Goal: Task Accomplishment & Management: Complete application form

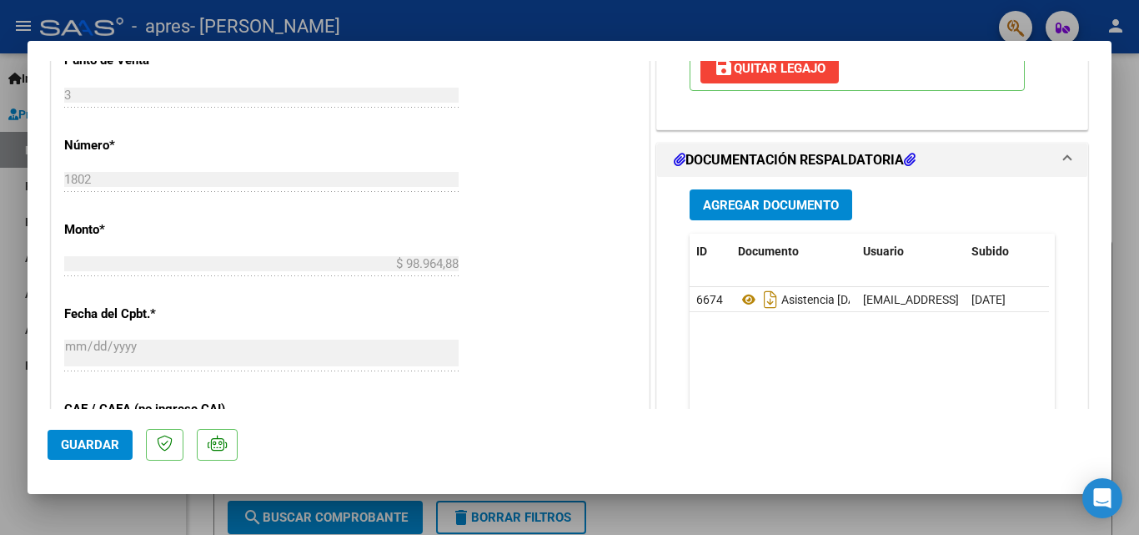
scroll to position [796, 0]
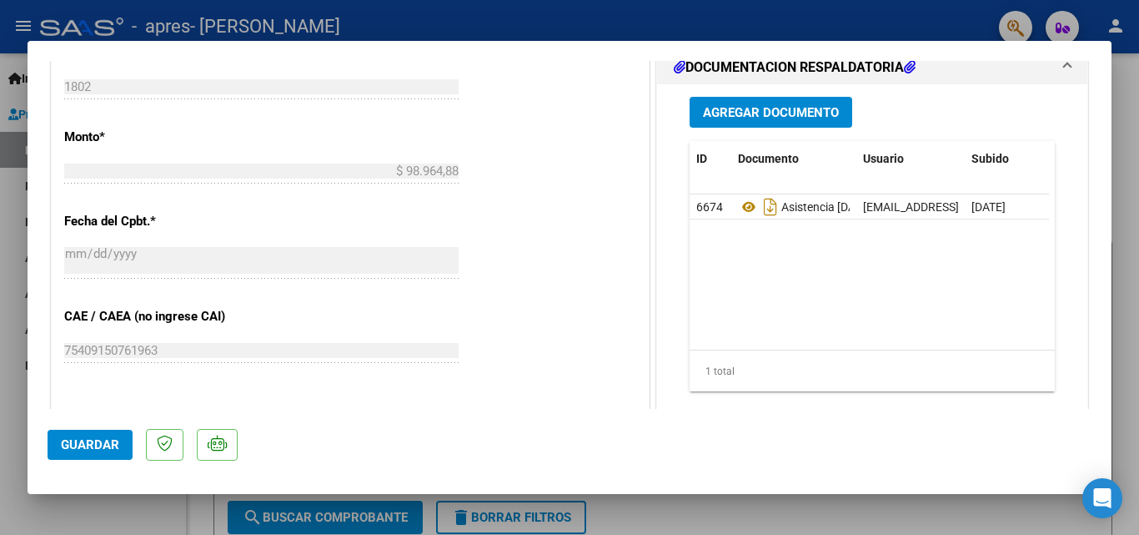
click at [760, 109] on span "Agregar Documento" at bounding box center [771, 112] width 136 height 15
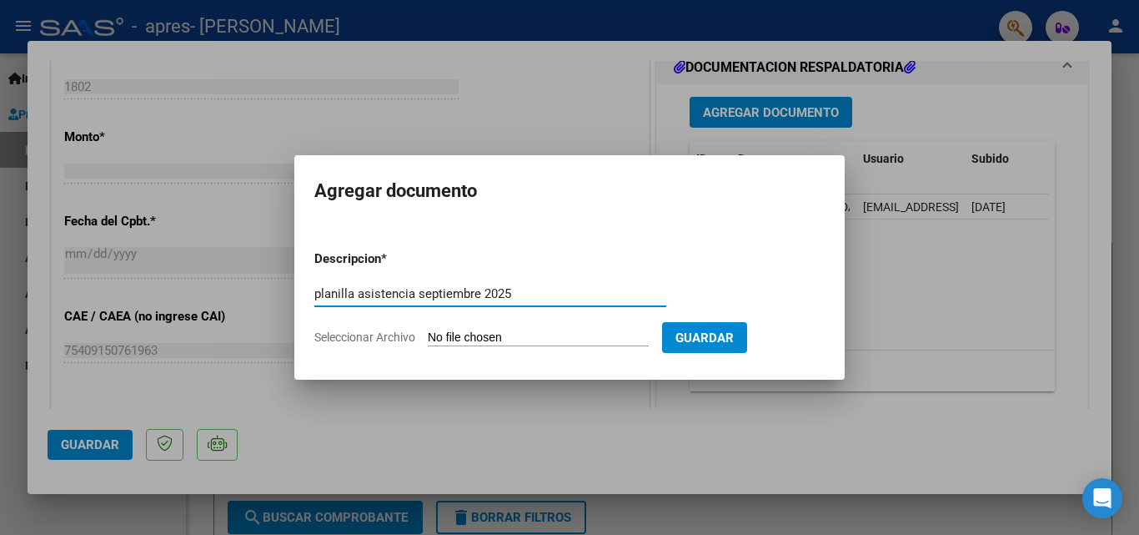
type input "planilla asistencia septiembre 2025"
click at [362, 333] on span "Seleccionar Archivo" at bounding box center [364, 336] width 101 height 13
click at [428, 333] on input "Seleccionar Archivo" at bounding box center [538, 338] width 221 height 16
type input "C:\fakepath\[PERSON_NAME] sept .pdf"
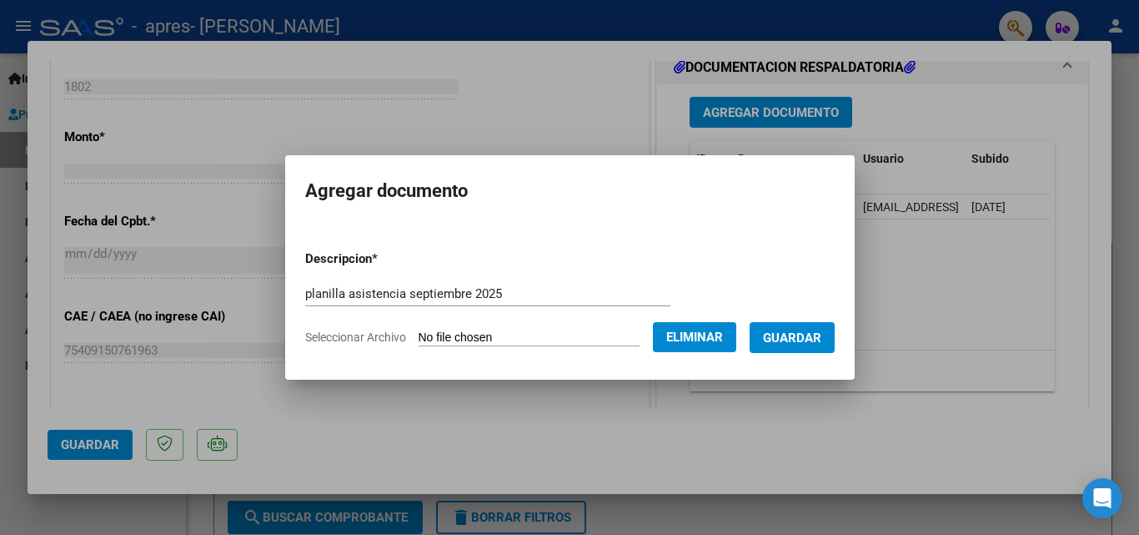
click at [804, 339] on span "Guardar" at bounding box center [792, 337] width 58 height 15
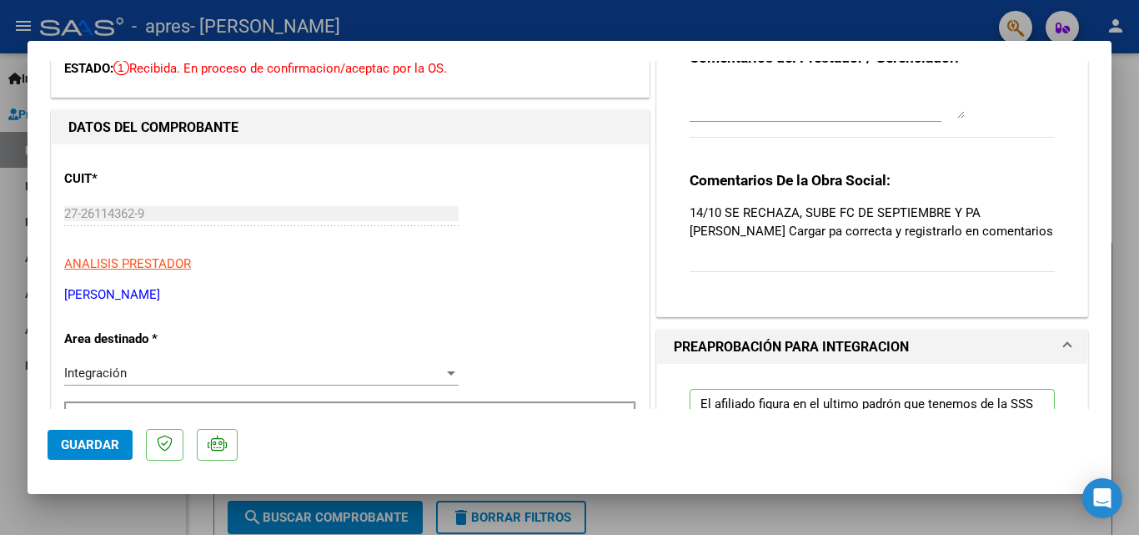
scroll to position [0, 0]
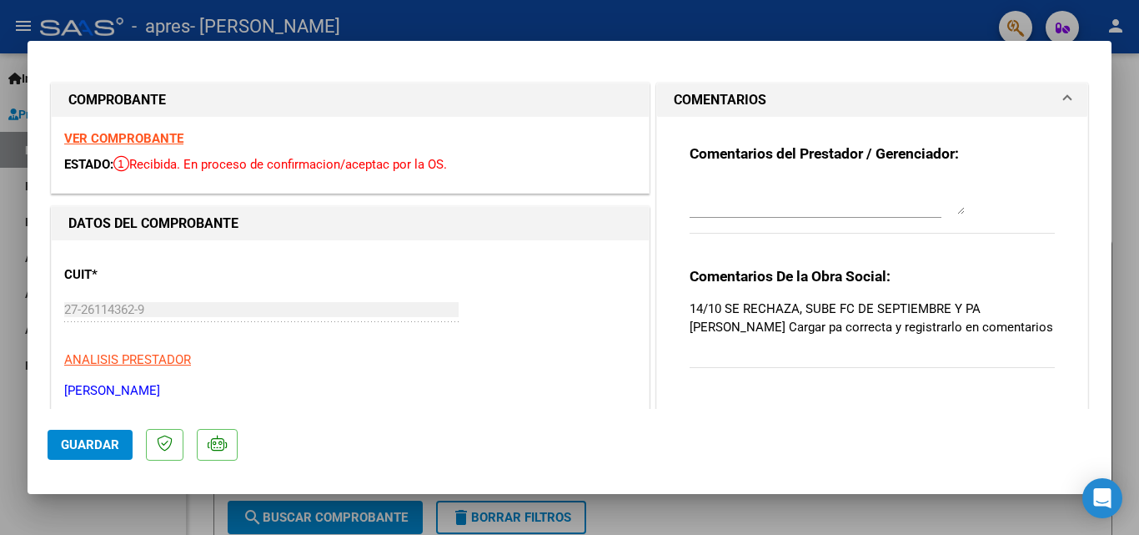
click at [789, 203] on textarea at bounding box center [827, 197] width 275 height 33
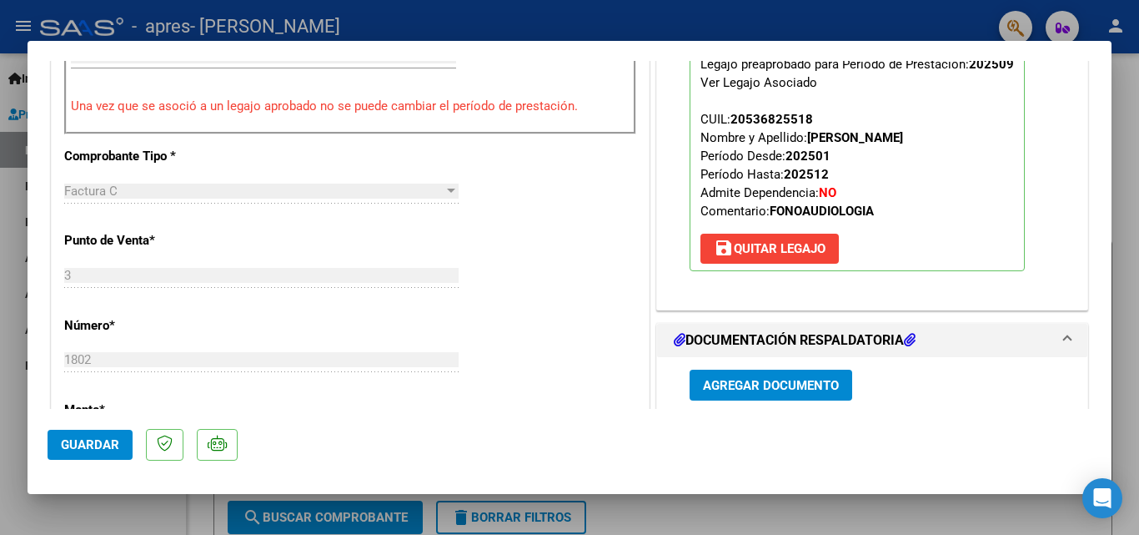
scroll to position [530, 0]
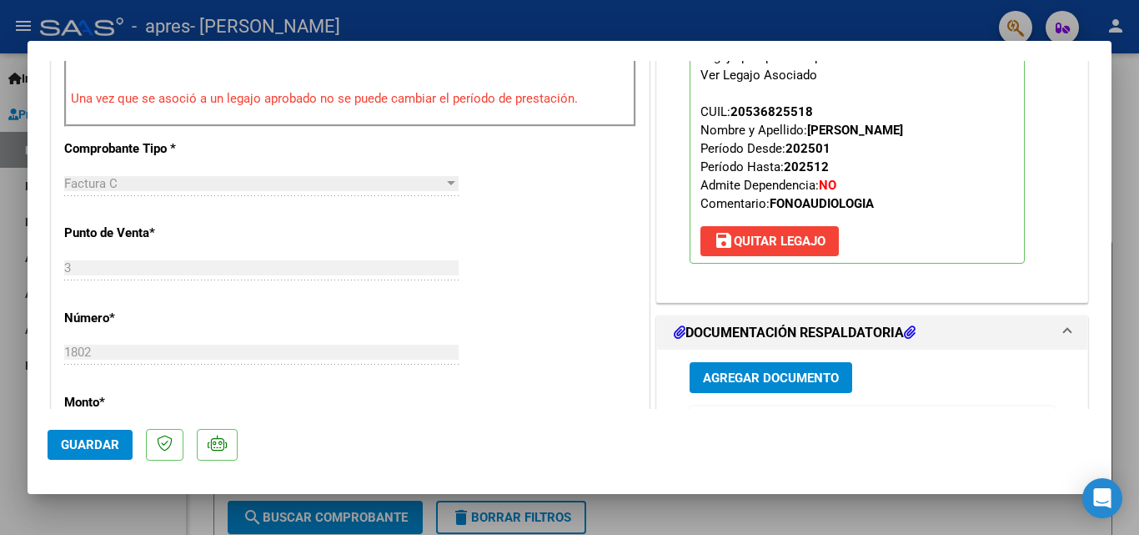
type textarea "corrijo error en la carga de la planilla de asistencia, cargando correctamenta …"
click at [80, 441] on span "Guardar" at bounding box center [90, 444] width 58 height 15
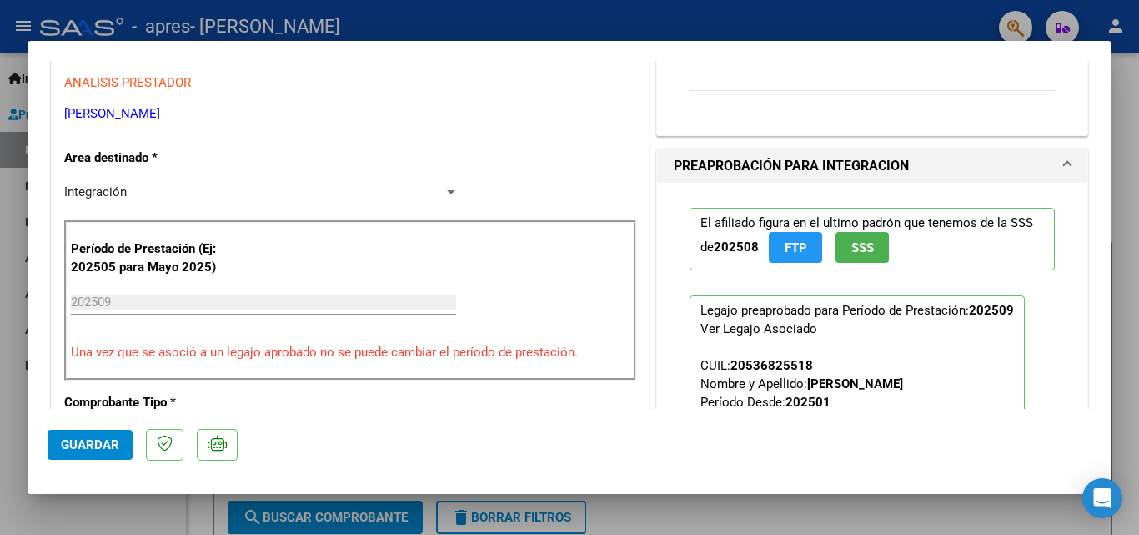
scroll to position [0, 0]
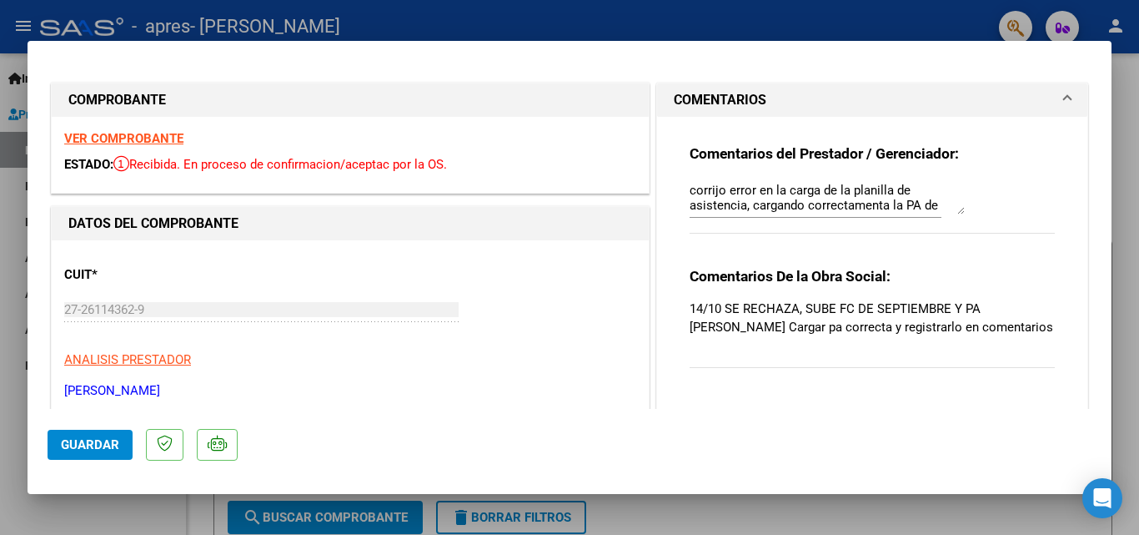
click at [644, 21] on div at bounding box center [569, 267] width 1139 height 535
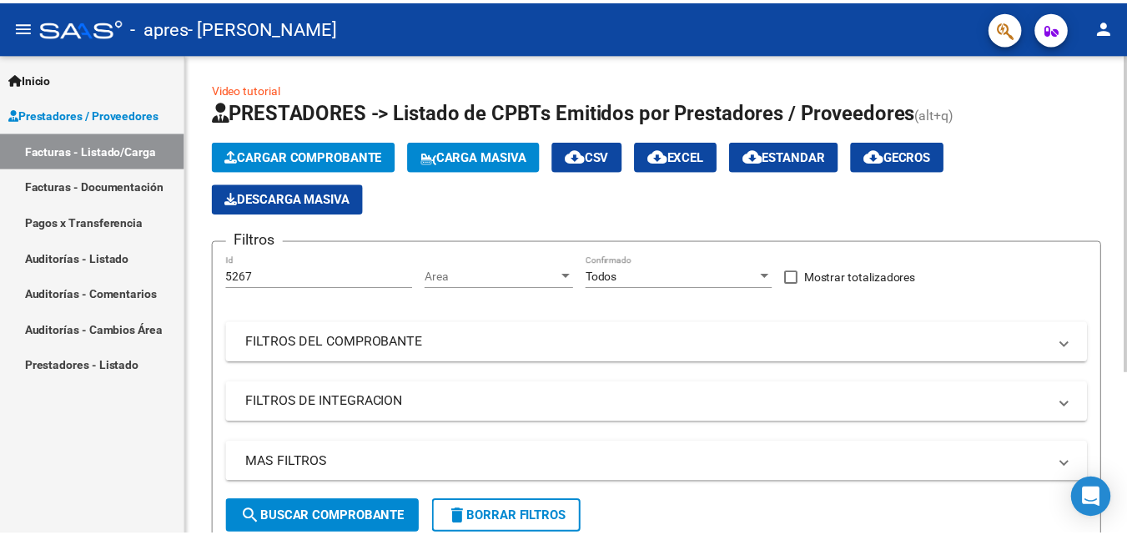
scroll to position [244, 0]
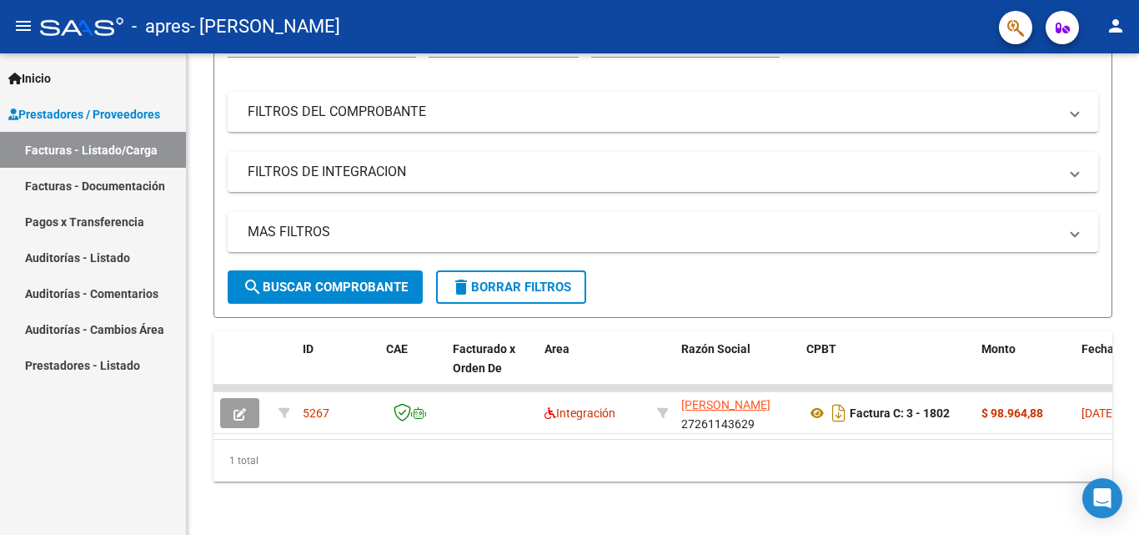
click at [1114, 29] on mat-icon "person" at bounding box center [1116, 26] width 20 height 20
click at [1083, 110] on button "exit_to_app Salir" at bounding box center [1082, 110] width 102 height 40
